Goal: Information Seeking & Learning: Find contact information

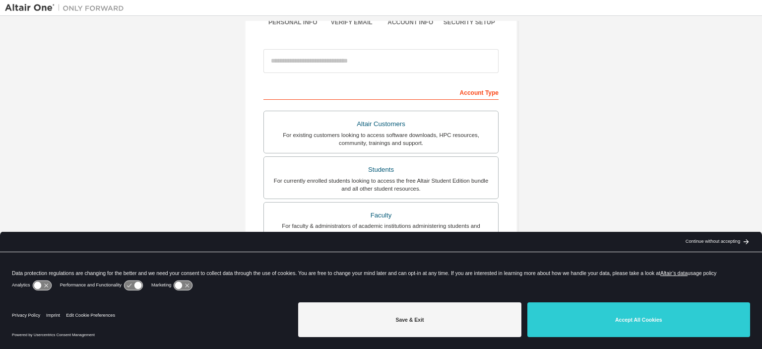
scroll to position [95, 0]
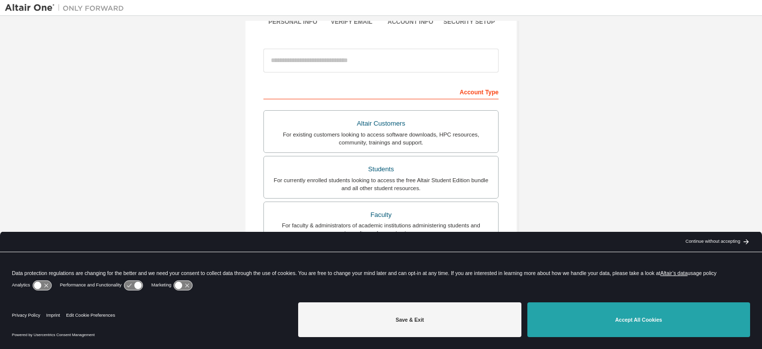
click at [642, 320] on button "Accept All Cookies" at bounding box center [638, 319] width 223 height 35
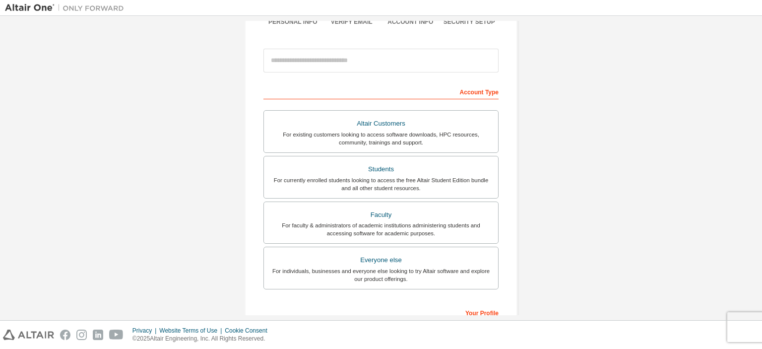
scroll to position [48, 0]
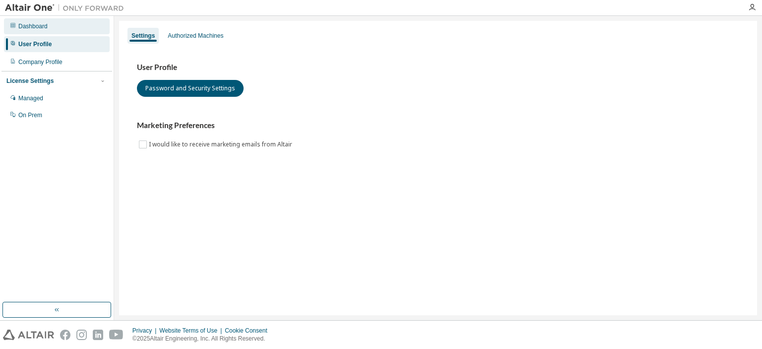
click at [31, 23] on div "Dashboard" at bounding box center [32, 26] width 29 height 8
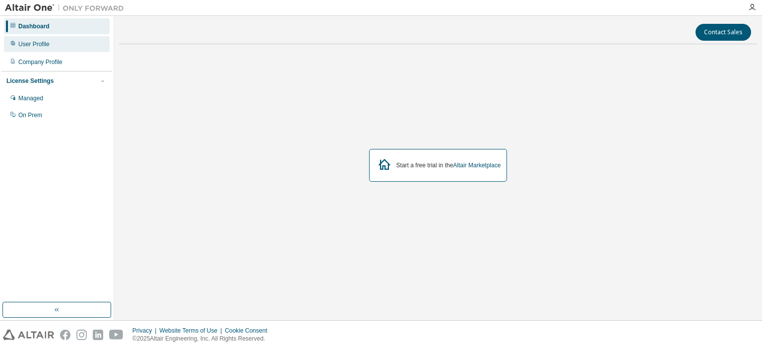
click at [38, 39] on div "User Profile" at bounding box center [57, 44] width 106 height 16
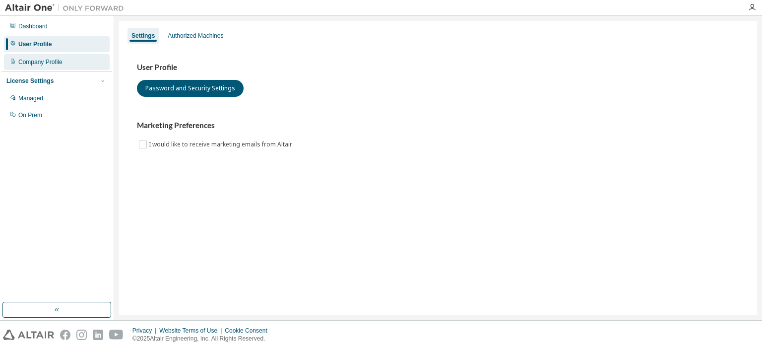
click at [42, 61] on div "Company Profile" at bounding box center [40, 62] width 44 height 8
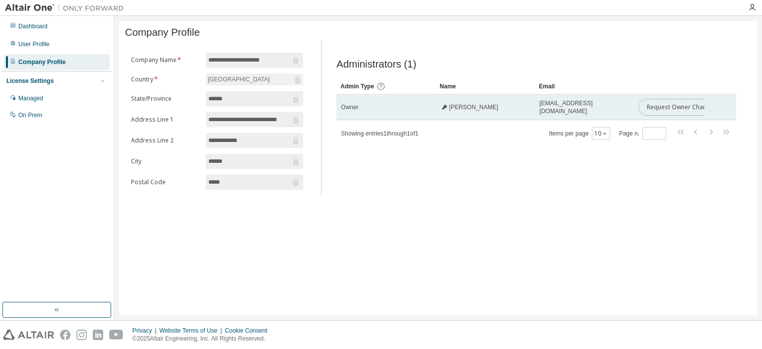
drag, startPoint x: 676, startPoint y: 115, endPoint x: 611, endPoint y: 120, distance: 65.7
click at [611, 120] on tr "Owner Fabrizio Pedranzini asict-swadmin@polimi.it Request Owner Change" at bounding box center [536, 107] width 400 height 26
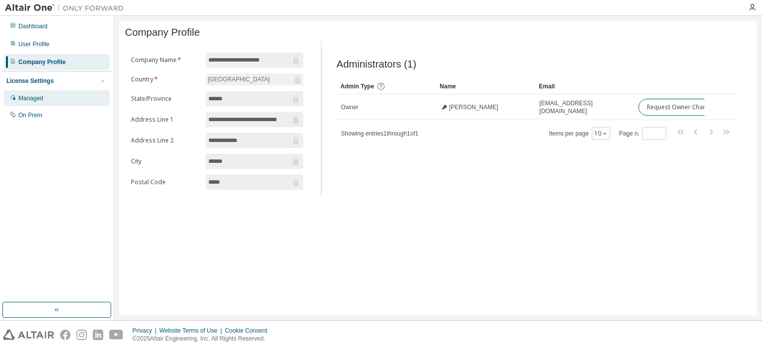
click at [21, 96] on div "Managed" at bounding box center [30, 98] width 25 height 8
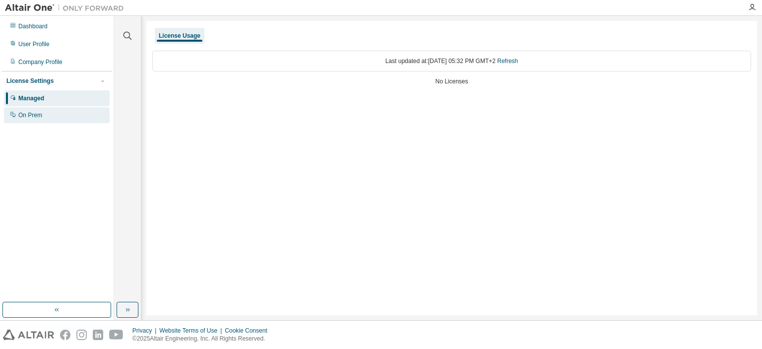
click at [23, 116] on div "On Prem" at bounding box center [30, 115] width 24 height 8
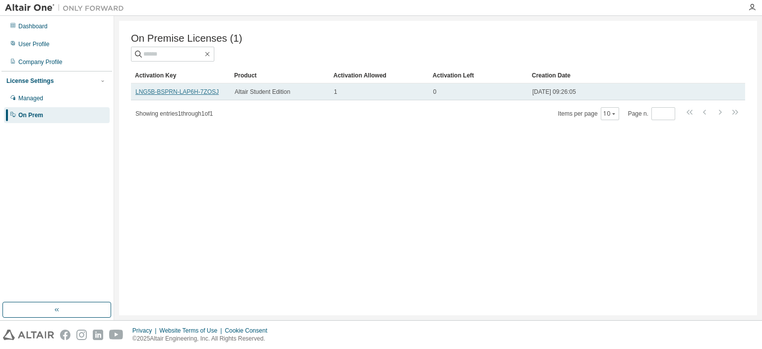
click at [180, 92] on link "LNG5B-BSPRN-LAP6H-7ZOSJ" at bounding box center [176, 91] width 83 height 7
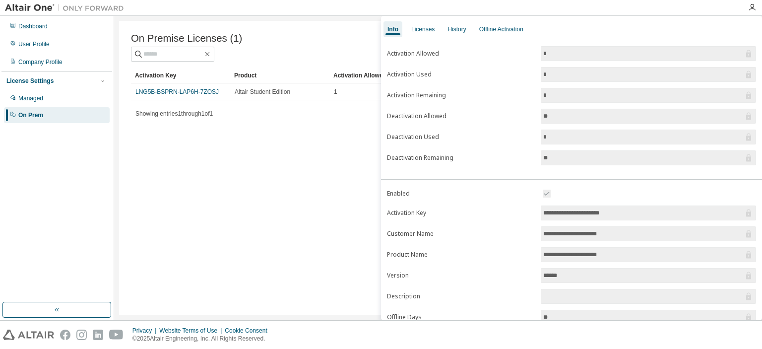
scroll to position [10, 0]
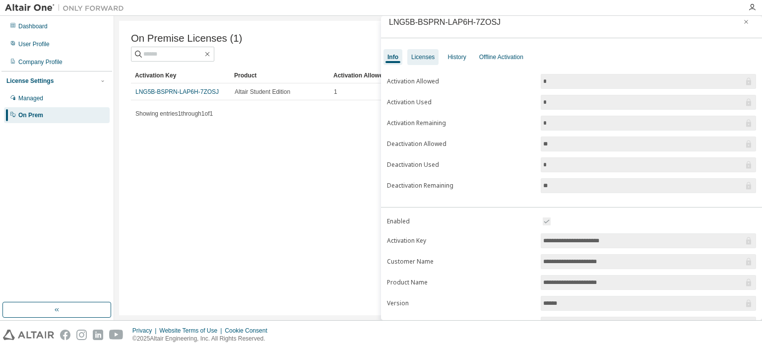
click at [421, 50] on div "Licenses" at bounding box center [422, 57] width 31 height 16
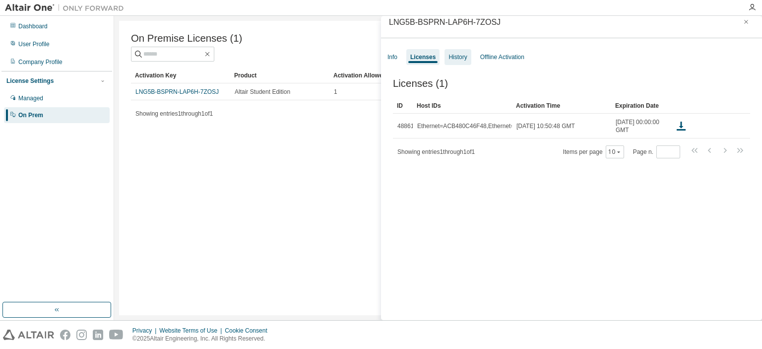
click at [450, 56] on div "History" at bounding box center [458, 57] width 18 height 8
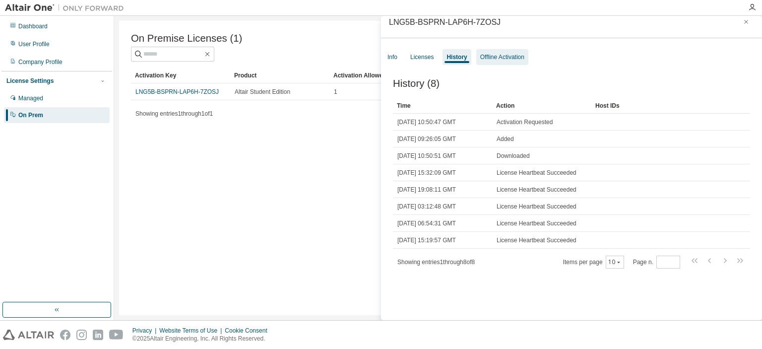
click at [493, 54] on div "Offline Activation" at bounding box center [502, 57] width 44 height 8
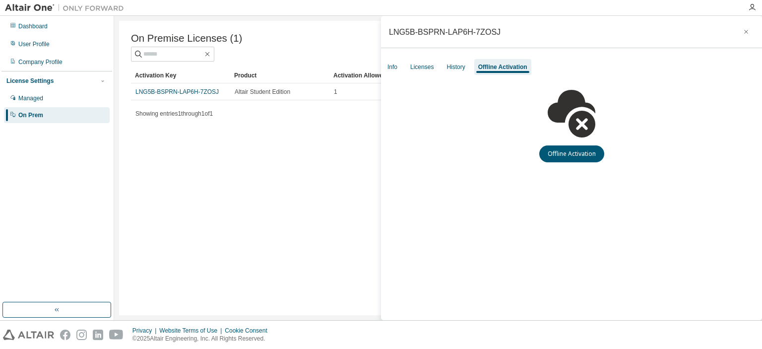
scroll to position [0, 0]
click at [37, 25] on div "Dashboard" at bounding box center [32, 26] width 29 height 8
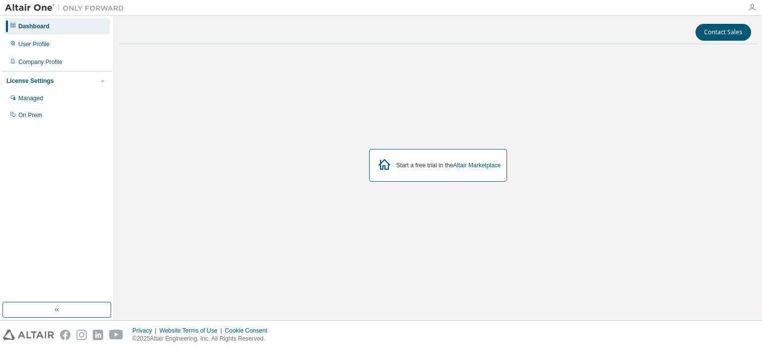
click at [752, 8] on icon "button" at bounding box center [752, 7] width 8 height 8
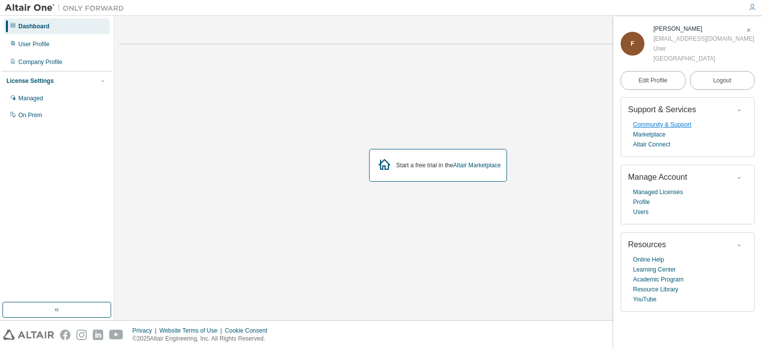
click at [664, 126] on link "Community & Support" at bounding box center [662, 125] width 58 height 10
click at [651, 259] on link "Online Help" at bounding box center [648, 260] width 31 height 10
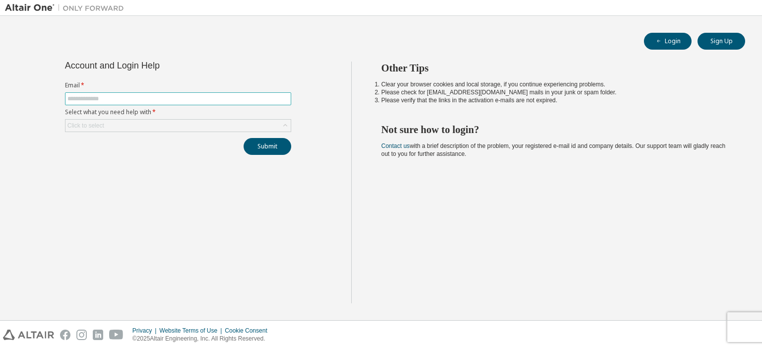
click at [164, 98] on input "text" at bounding box center [177, 99] width 221 height 8
type input "**********"
click at [167, 130] on div "Click to select" at bounding box center [178, 126] width 225 height 12
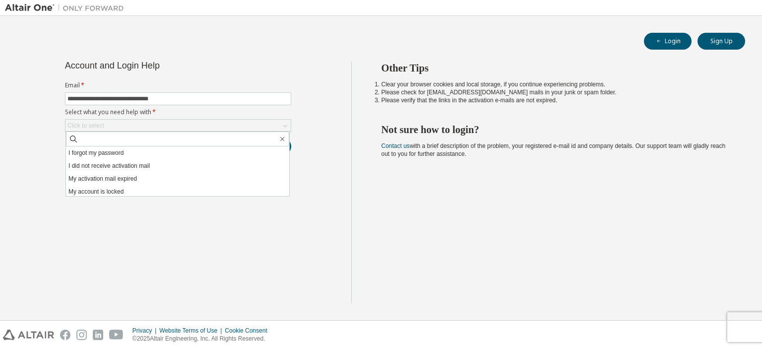
click at [235, 50] on div "**********" at bounding box center [381, 168] width 752 height 294
